Goal: Complete application form: Complete application form

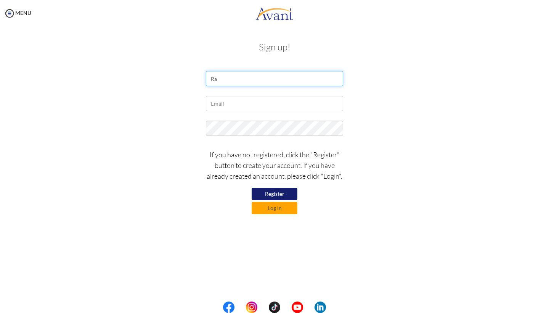
type input "R"
type input "Radha Maharjan"
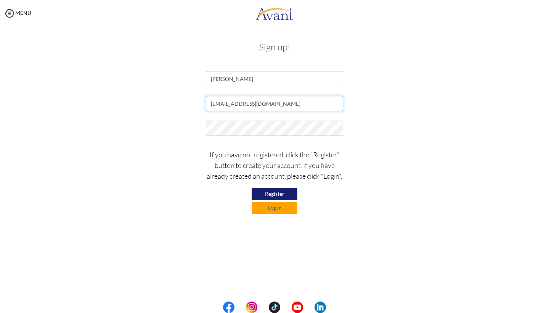
type input "radhamaharjan24@gmail.com"
click at [275, 196] on button "Register" at bounding box center [275, 194] width 46 height 12
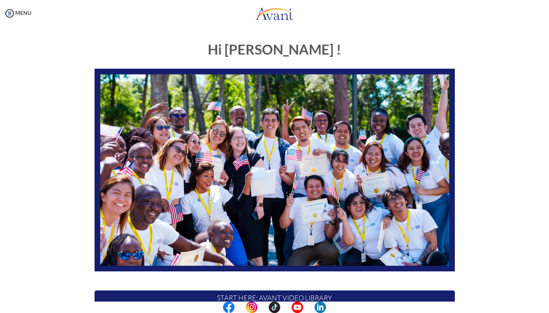
click at [516, 130] on div "Hi [PERSON_NAME] ! START HERE: Avant Video Library My Process My Resources Abou…" at bounding box center [275, 238] width 534 height 409
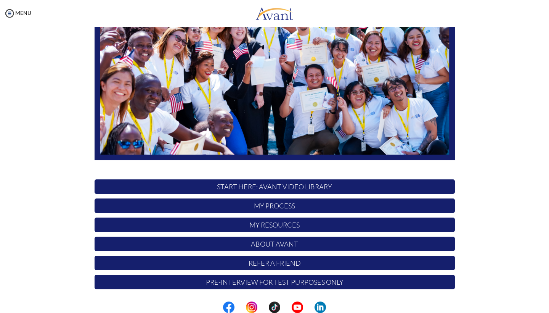
scroll to position [111, 0]
click at [466, 116] on div "Hi [PERSON_NAME] ! START HERE: Avant Video Library My Process My Resources Abou…" at bounding box center [275, 108] width 446 height 370
click at [315, 205] on p "My Process" at bounding box center [275, 205] width 361 height 14
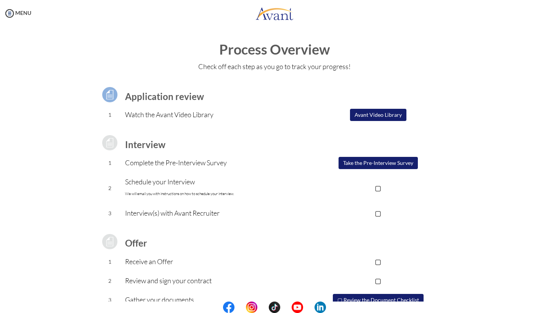
click at [370, 168] on button "Take the Pre-Interview Survey" at bounding box center [378, 163] width 79 height 12
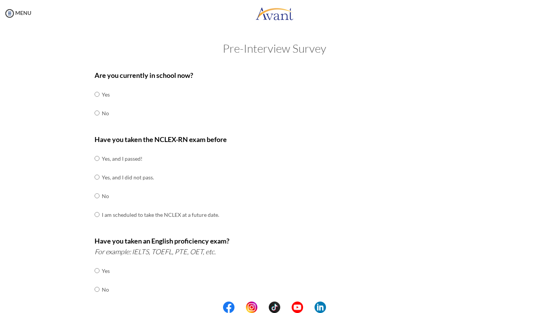
click at [98, 102] on input "radio" at bounding box center [97, 94] width 5 height 15
radio input "true"
click at [98, 155] on input "radio" at bounding box center [97, 158] width 5 height 15
radio input "true"
click at [260, 166] on div "Have you taken the NCLEX-RN exam before Yes, and I passed! Yes, and I did not p…" at bounding box center [275, 183] width 361 height 98
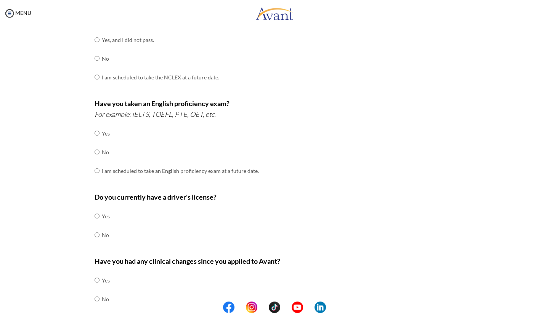
scroll to position [162, 0]
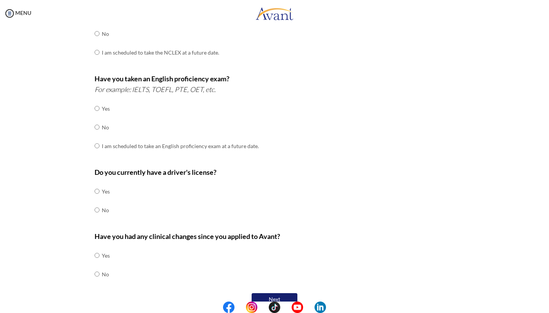
click at [98, 116] on input "radio" at bounding box center [97, 108] width 5 height 15
radio input "true"
click at [97, 184] on input "radio" at bounding box center [97, 191] width 5 height 15
radio input "true"
click at [73, 206] on div "Are you currently in school now? Yes No Have you taken the NCLEX-RN exam before…" at bounding box center [275, 105] width 446 height 403
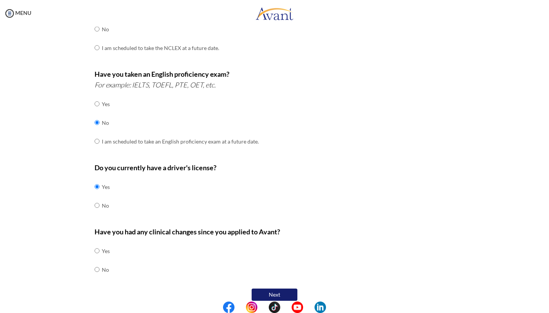
scroll to position [166, 0]
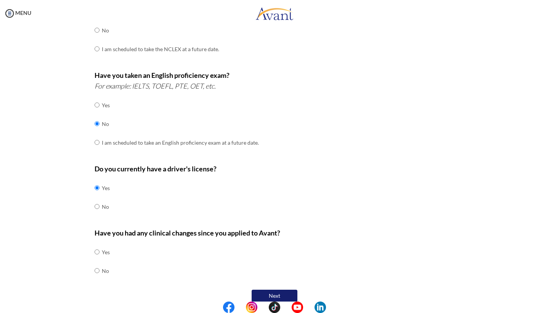
click at [97, 259] on input "radio" at bounding box center [97, 251] width 5 height 15
radio input "true"
click at [280, 290] on button "Next" at bounding box center [275, 296] width 46 height 12
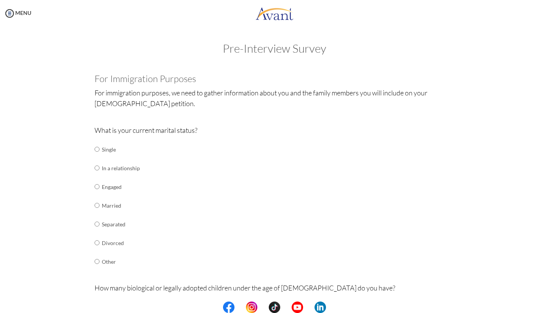
click at [97, 157] on input "radio" at bounding box center [97, 149] width 5 height 15
radio input "true"
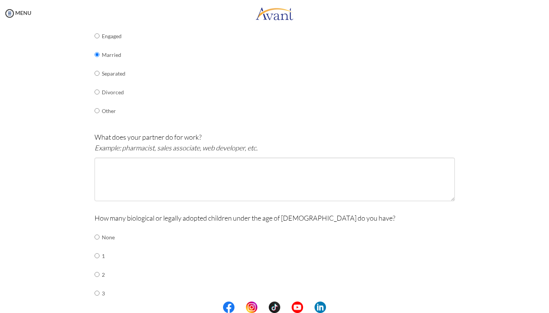
scroll to position [196, 0]
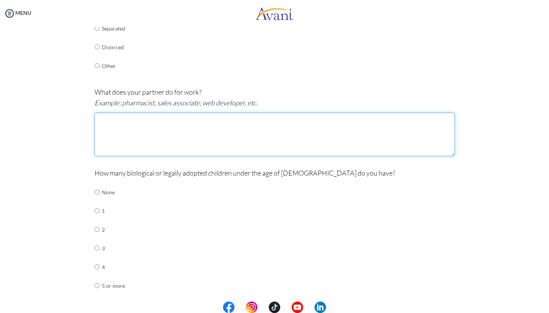
click at [137, 133] on textarea at bounding box center [275, 134] width 361 height 43
type textarea "Business man"
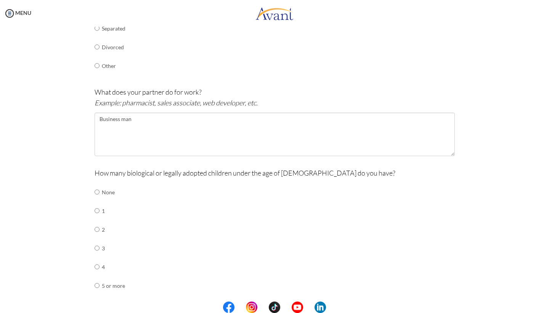
click at [96, 200] on input "radio" at bounding box center [97, 191] width 5 height 15
radio input "true"
click at [64, 218] on div "Are you currently in school now? Yes No Have you taken the NCLEX-RN exam before…" at bounding box center [275, 166] width 446 height 593
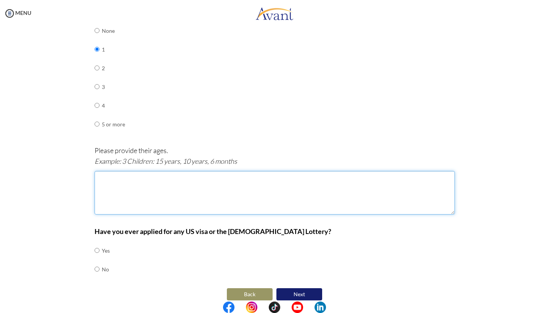
scroll to position [354, 0]
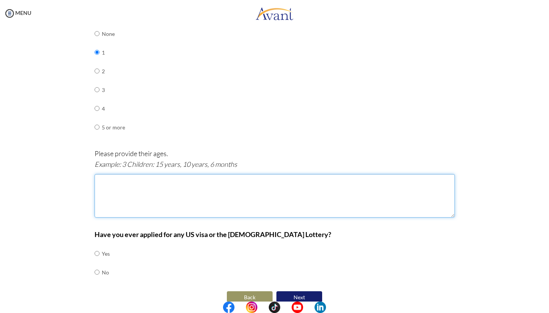
click at [133, 178] on textarea at bounding box center [275, 195] width 361 height 43
type textarea "4 years"
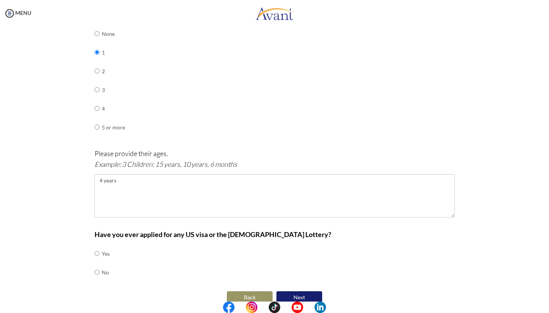
click at [97, 261] on input "radio" at bounding box center [97, 253] width 5 height 15
radio input "true"
click at [306, 291] on button "Next" at bounding box center [300, 297] width 46 height 12
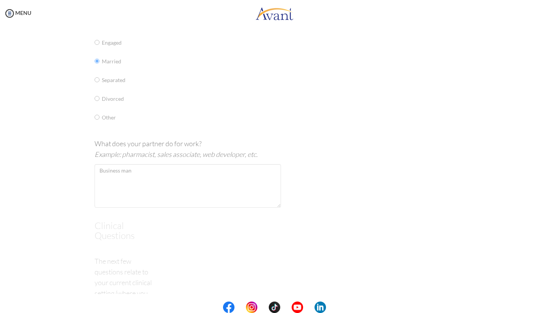
scroll to position [5, 0]
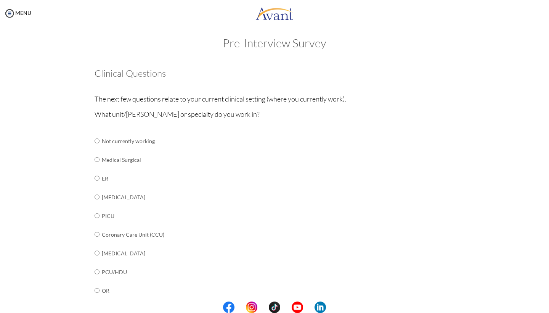
click at [98, 148] on input "radio" at bounding box center [97, 140] width 5 height 15
radio input "true"
click at [71, 205] on div "Are you currently in school now? Yes No Have you taken the NCLEX-RN exam before…" at bounding box center [275, 295] width 446 height 469
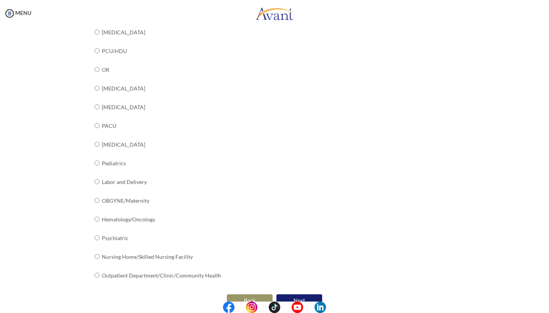
scroll to position [226, 0]
click at [313, 295] on button "Next" at bounding box center [300, 301] width 46 height 12
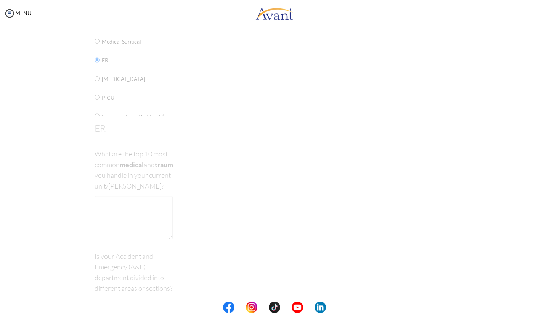
scroll to position [15, 0]
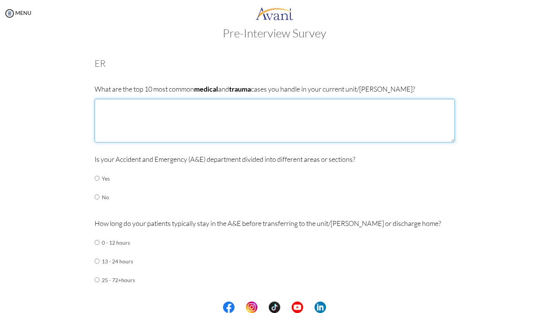
click at [175, 114] on textarea at bounding box center [275, 120] width 361 height 43
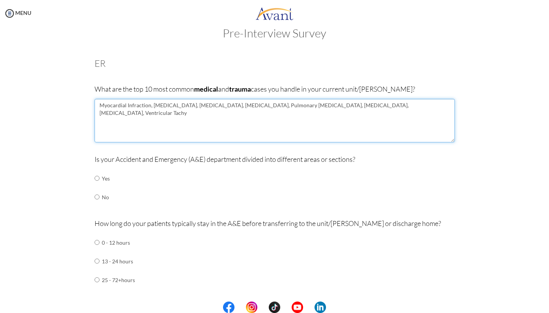
drag, startPoint x: 175, startPoint y: 114, endPoint x: 184, endPoint y: 110, distance: 10.1
click at [184, 110] on textarea "Myocardial Infraction, [MEDICAL_DATA], [MEDICAL_DATA], [MEDICAL_DATA], Pulmonar…" at bounding box center [275, 120] width 361 height 43
click at [182, 111] on textarea "Myocardial Infraction, [MEDICAL_DATA], [MEDICAL_DATA], [MEDICAL_DATA], Pulmonar…" at bounding box center [275, 120] width 361 height 43
click at [231, 113] on textarea "Myocardial Infraction, [MEDICAL_DATA], [MEDICAL_DATA], [MEDICAL_DATA], Pulmonar…" at bounding box center [275, 120] width 361 height 43
click at [261, 112] on textarea "Myocardial Infraction, [MEDICAL_DATA], [MEDICAL_DATA], [MEDICAL_DATA], Pulmonar…" at bounding box center [275, 120] width 361 height 43
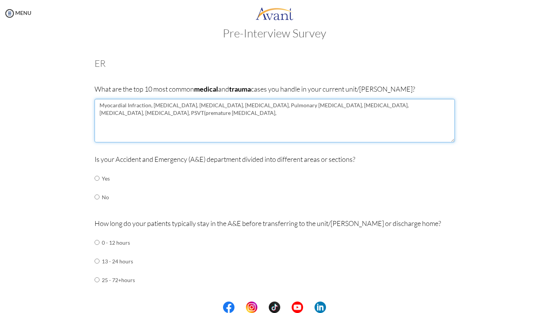
click at [229, 114] on textarea "Myocardial Infraction, [MEDICAL_DATA], [MEDICAL_DATA], [MEDICAL_DATA], Pulmonar…" at bounding box center [275, 120] width 361 height 43
click at [294, 111] on textarea "Myocardial Infraction, [MEDICAL_DATA], [MEDICAL_DATA], [MEDICAL_DATA], Pulmonar…" at bounding box center [275, 120] width 361 height 43
type textarea "Myocardial Infraction, [MEDICAL_DATA], [MEDICAL_DATA], [MEDICAL_DATA], Pulmonar…"
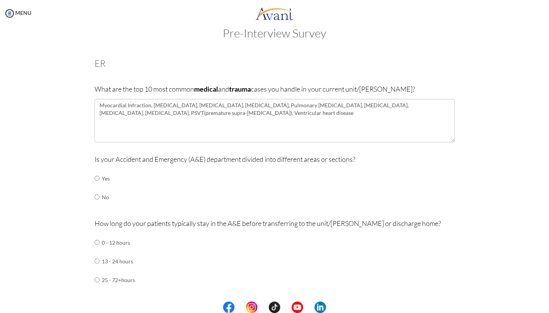
click at [95, 177] on input "radio" at bounding box center [97, 178] width 5 height 15
radio input "true"
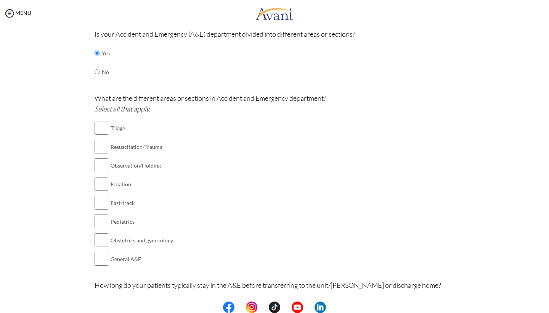
scroll to position [159, 0]
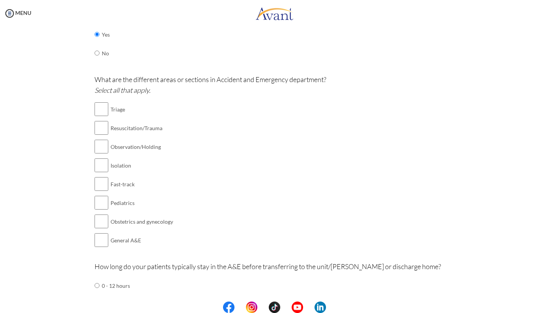
click at [98, 107] on input "checkbox" at bounding box center [102, 108] width 14 height 15
checkbox input "true"
click at [97, 143] on input "checkbox" at bounding box center [102, 146] width 14 height 15
checkbox input "true"
click at [99, 197] on input "checkbox" at bounding box center [102, 202] width 14 height 15
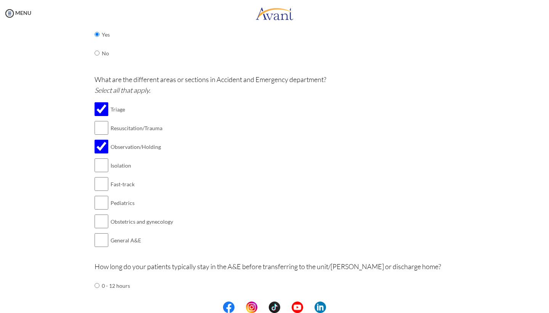
checkbox input "true"
click at [97, 124] on input "checkbox" at bounding box center [102, 127] width 14 height 15
checkbox input "true"
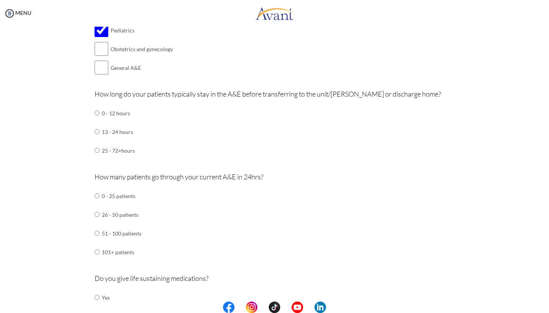
scroll to position [333, 0]
click at [97, 104] on input "radio" at bounding box center [97, 111] width 5 height 15
radio input "true"
click at [76, 147] on div "Are you currently in school now? Yes No Have you taken the NCLEX-RN exam before…" at bounding box center [275, 247] width 446 height 1029
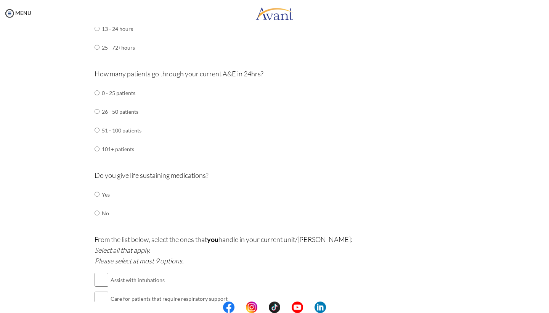
scroll to position [441, 0]
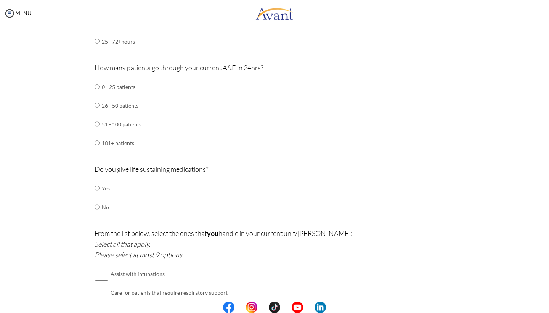
click at [95, 94] on input "radio" at bounding box center [97, 86] width 5 height 15
radio input "true"
click at [84, 127] on div "Are you currently in school now? Yes No Have you taken the NCLEX-RN exam before…" at bounding box center [275, 139] width 446 height 1029
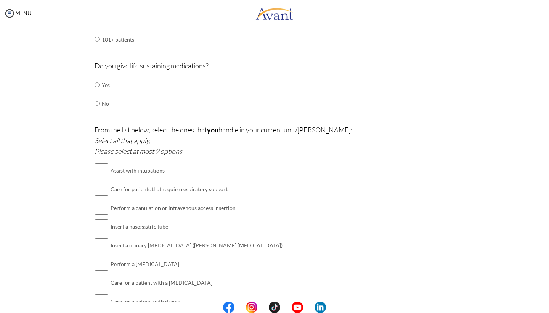
scroll to position [547, 0]
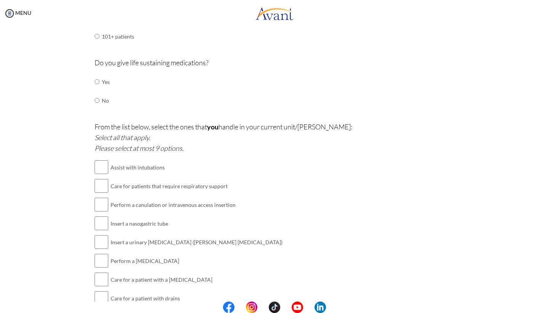
click at [98, 74] on input "radio" at bounding box center [97, 81] width 5 height 15
radio input "true"
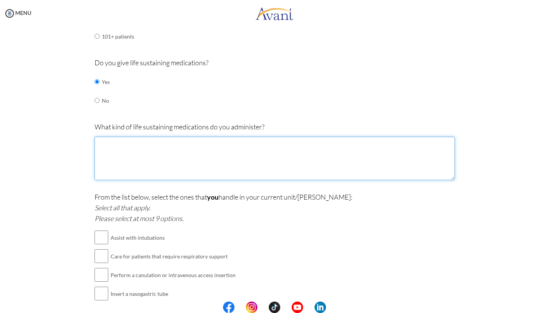
click at [132, 137] on textarea at bounding box center [275, 158] width 361 height 43
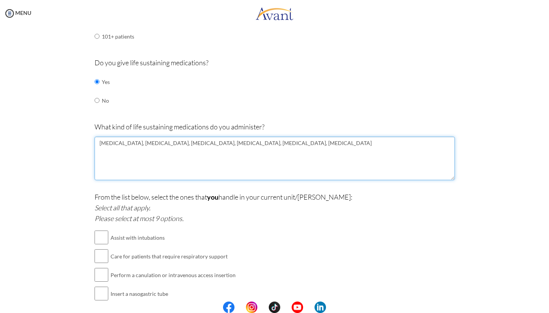
type textarea "[MEDICAL_DATA], [MEDICAL_DATA], [MEDICAL_DATA], [MEDICAL_DATA], [MEDICAL_DATA],…"
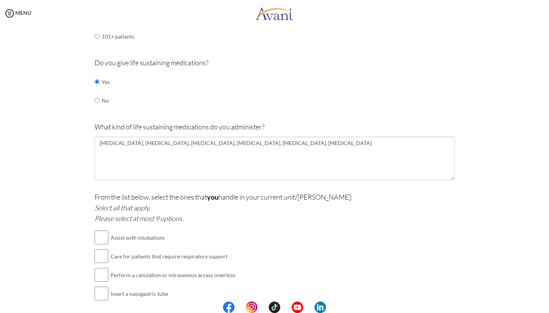
click at [66, 226] on div "Are you currently in school now? Yes No Have you taken the NCLEX-RN exam before…" at bounding box center [275, 68] width 446 height 1099
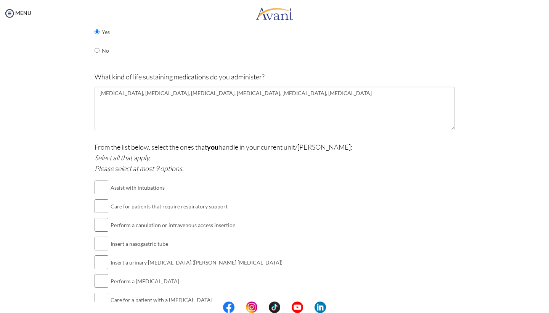
scroll to position [634, 0]
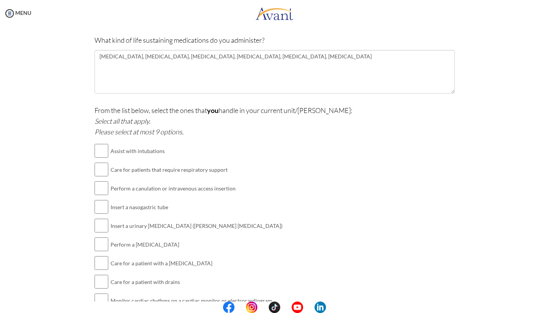
click at [97, 143] on input "checkbox" at bounding box center [102, 150] width 14 height 15
checkbox input "true"
click at [98, 162] on input "checkbox" at bounding box center [102, 169] width 14 height 15
checkbox input "true"
click at [98, 180] on input "checkbox" at bounding box center [102, 187] width 14 height 15
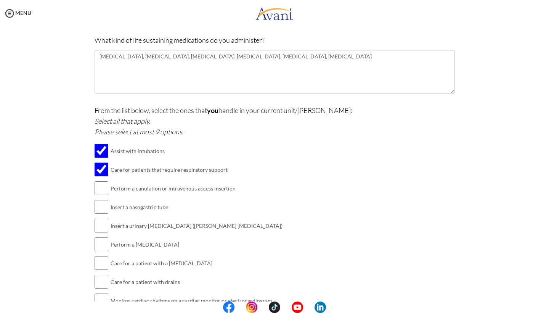
checkbox input "true"
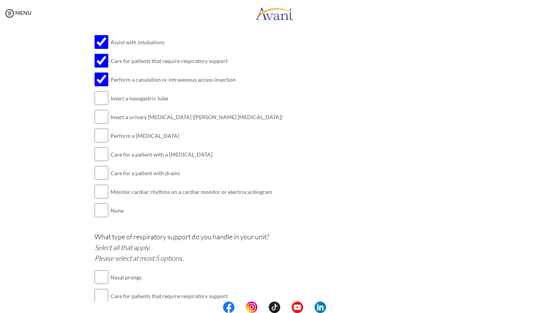
scroll to position [744, 0]
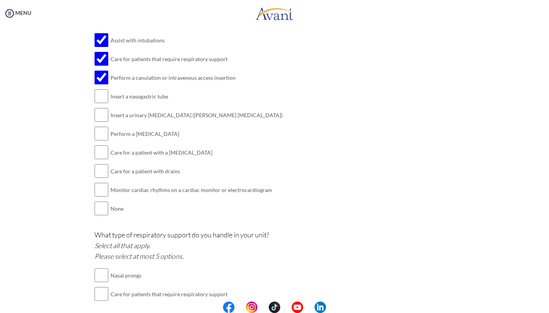
click at [98, 107] on input "checkbox" at bounding box center [102, 114] width 14 height 15
checkbox input "true"
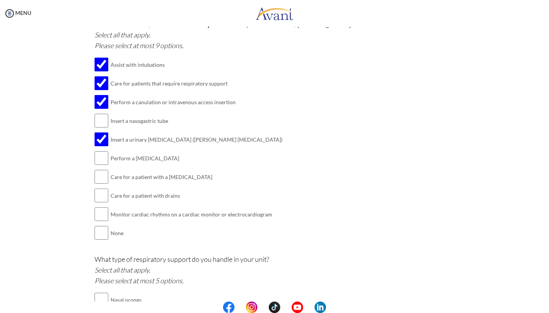
scroll to position [720, 0]
click at [100, 151] on input "checkbox" at bounding box center [102, 158] width 14 height 15
checkbox input "true"
click at [98, 169] on input "checkbox" at bounding box center [102, 176] width 14 height 15
checkbox input "true"
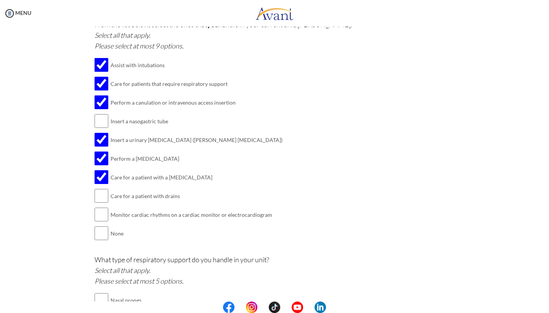
click at [97, 207] on input "checkbox" at bounding box center [102, 214] width 14 height 15
checkbox input "true"
click at [97, 113] on input "checkbox" at bounding box center [102, 120] width 14 height 15
checkbox input "true"
click at [99, 188] on input "checkbox" at bounding box center [102, 195] width 14 height 15
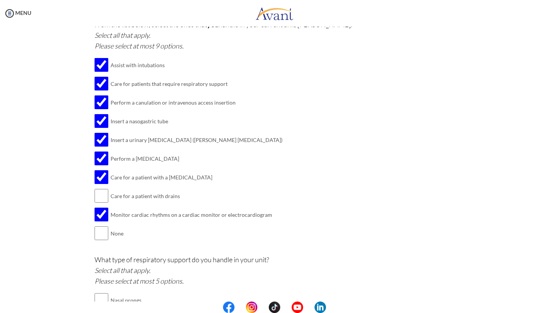
checkbox input "true"
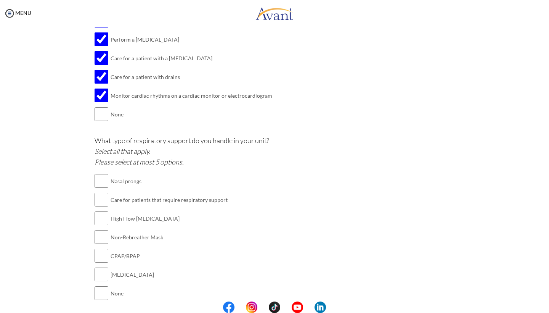
scroll to position [844, 0]
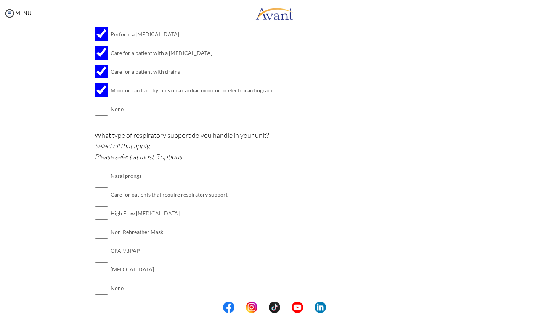
click at [98, 168] on input "checkbox" at bounding box center [102, 175] width 14 height 15
checkbox input "true"
click at [98, 187] on input "checkbox" at bounding box center [102, 194] width 14 height 15
checkbox input "true"
click at [98, 205] on input "checkbox" at bounding box center [102, 212] width 14 height 15
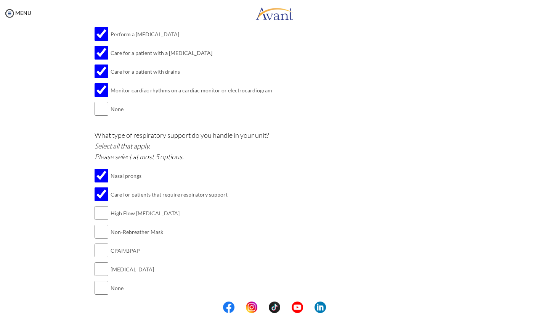
checkbox input "true"
click at [98, 224] on input "checkbox" at bounding box center [102, 231] width 14 height 15
checkbox input "true"
click at [293, 307] on button "Submit" at bounding box center [300, 313] width 46 height 12
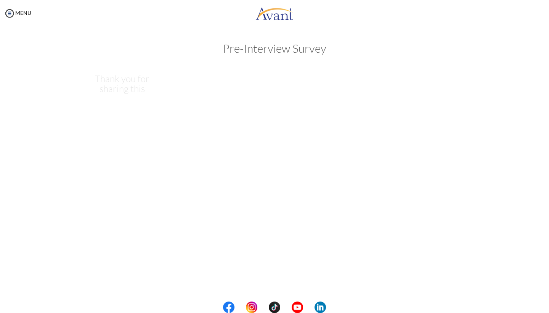
scroll to position [0, 0]
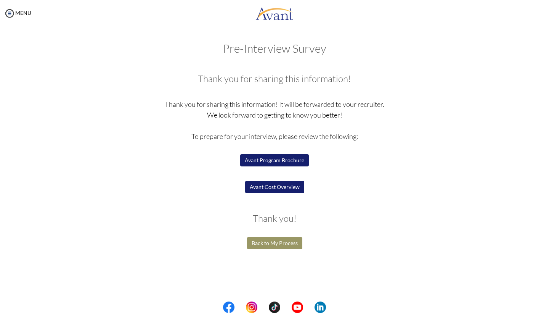
click at [272, 241] on button "Back to My Process" at bounding box center [274, 243] width 55 height 12
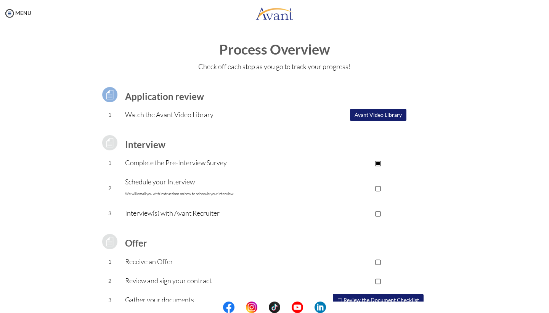
click at [506, 188] on div "Process Overview Check off each step as you go to track your progress! Applicat…" at bounding box center [275, 204] width 534 height 325
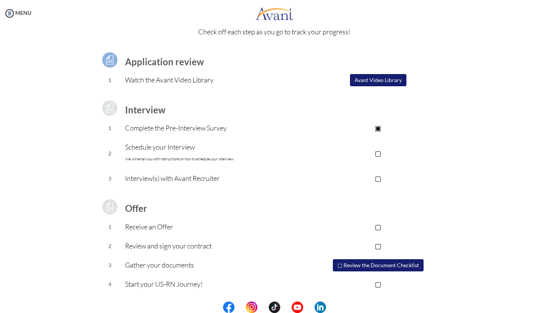
scroll to position [34, 0]
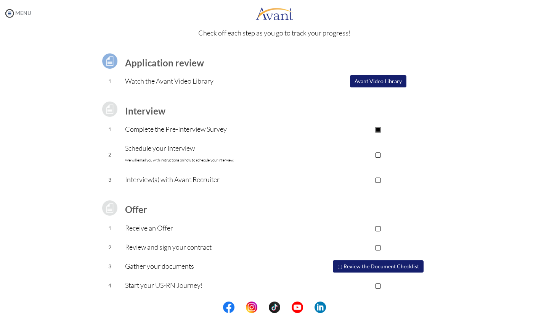
click at [8, 18] on img at bounding box center [9, 13] width 11 height 11
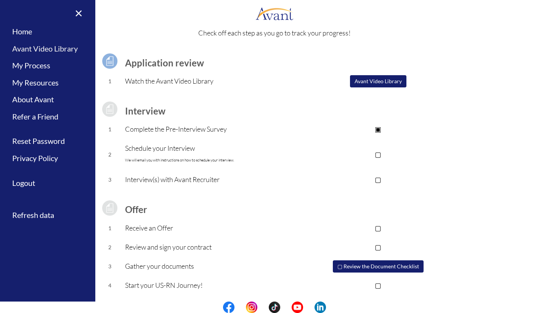
click at [45, 54] on link "Avant Video Library" at bounding box center [47, 48] width 95 height 17
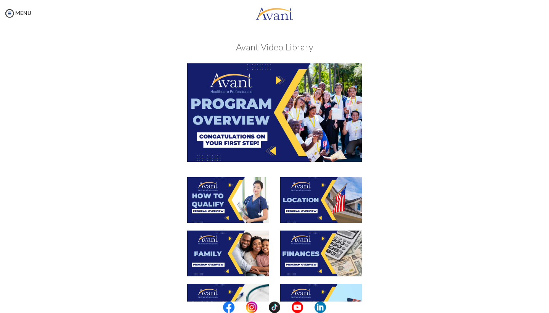
click at [404, 100] on div at bounding box center [275, 119] width 372 height 113
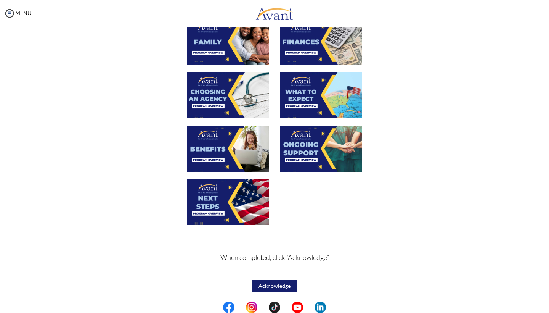
scroll to position [212, 0]
